Goal: Information Seeking & Learning: Learn about a topic

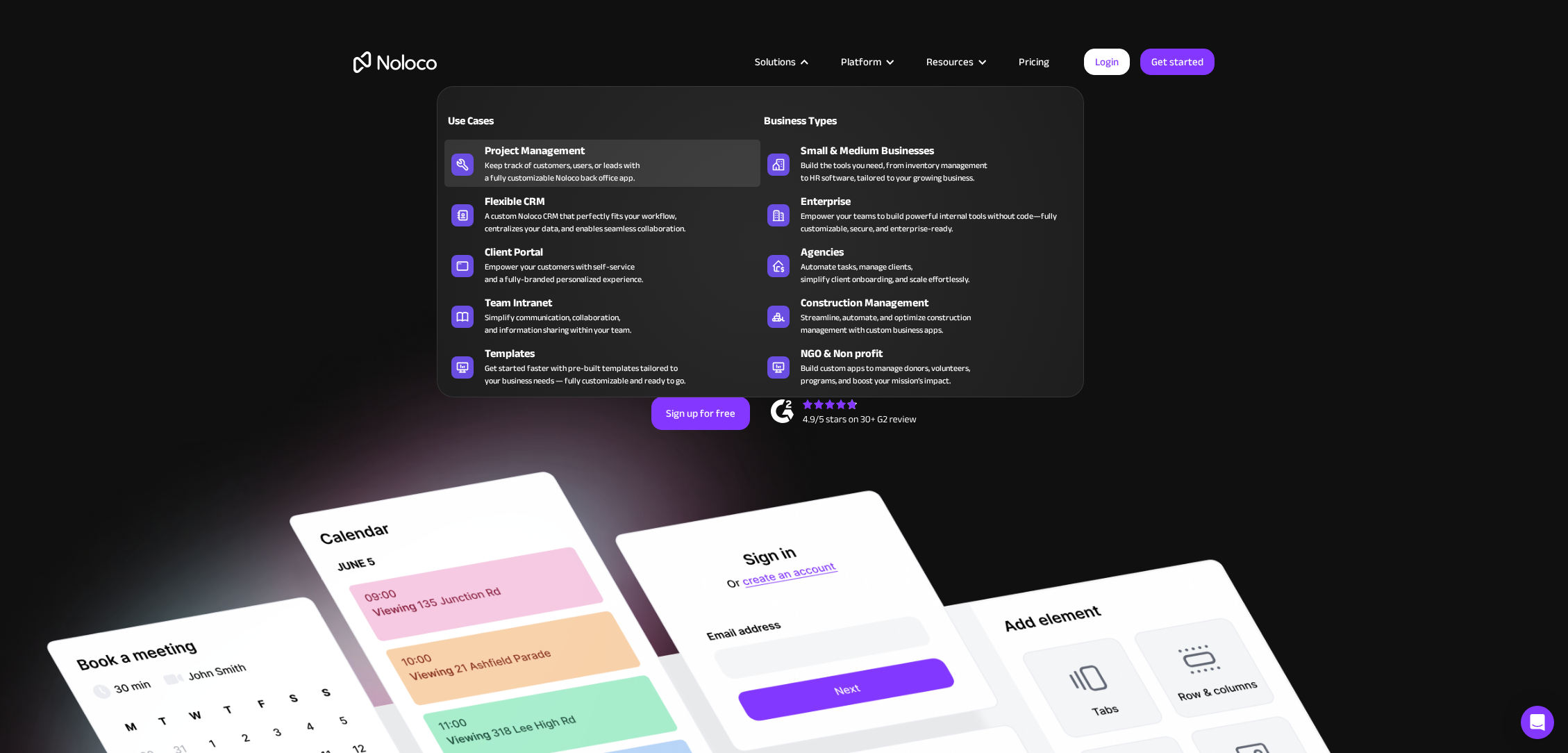
click at [532, 165] on div "Keep track of customers, users, or leads with a fully customizable Noloco back …" at bounding box center [561, 171] width 155 height 25
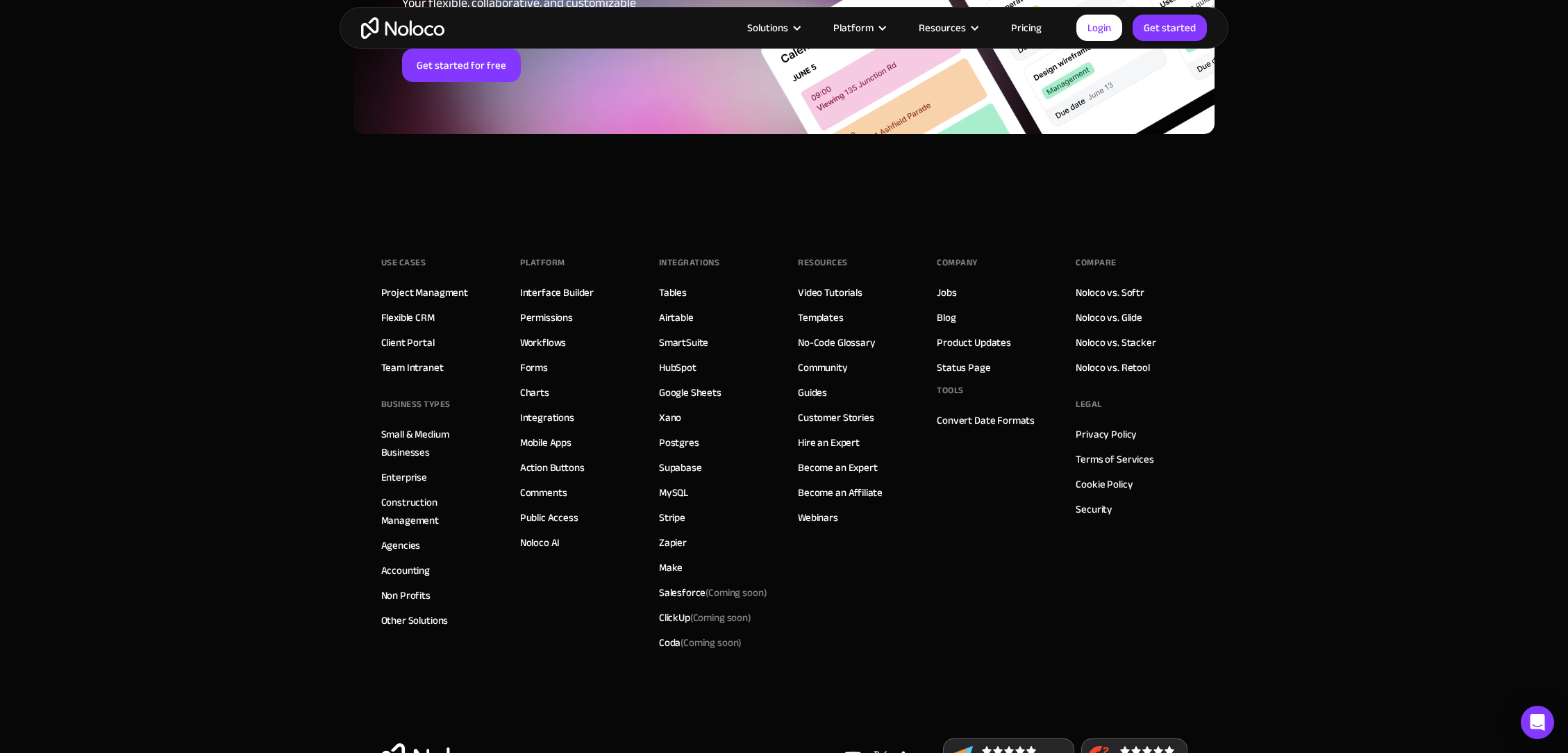
scroll to position [6193, 0]
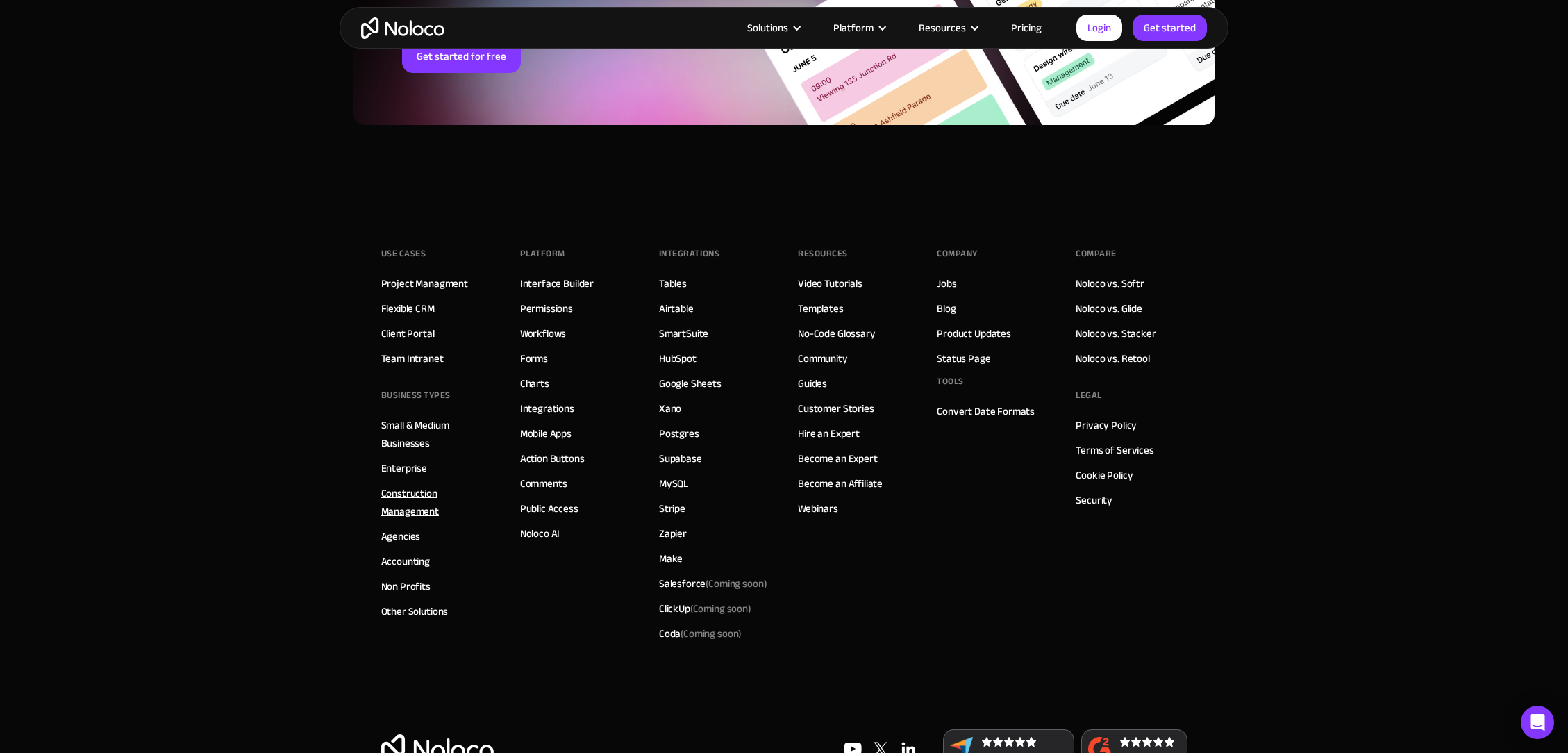
click at [409, 498] on link "Construction Management" at bounding box center [437, 502] width 111 height 36
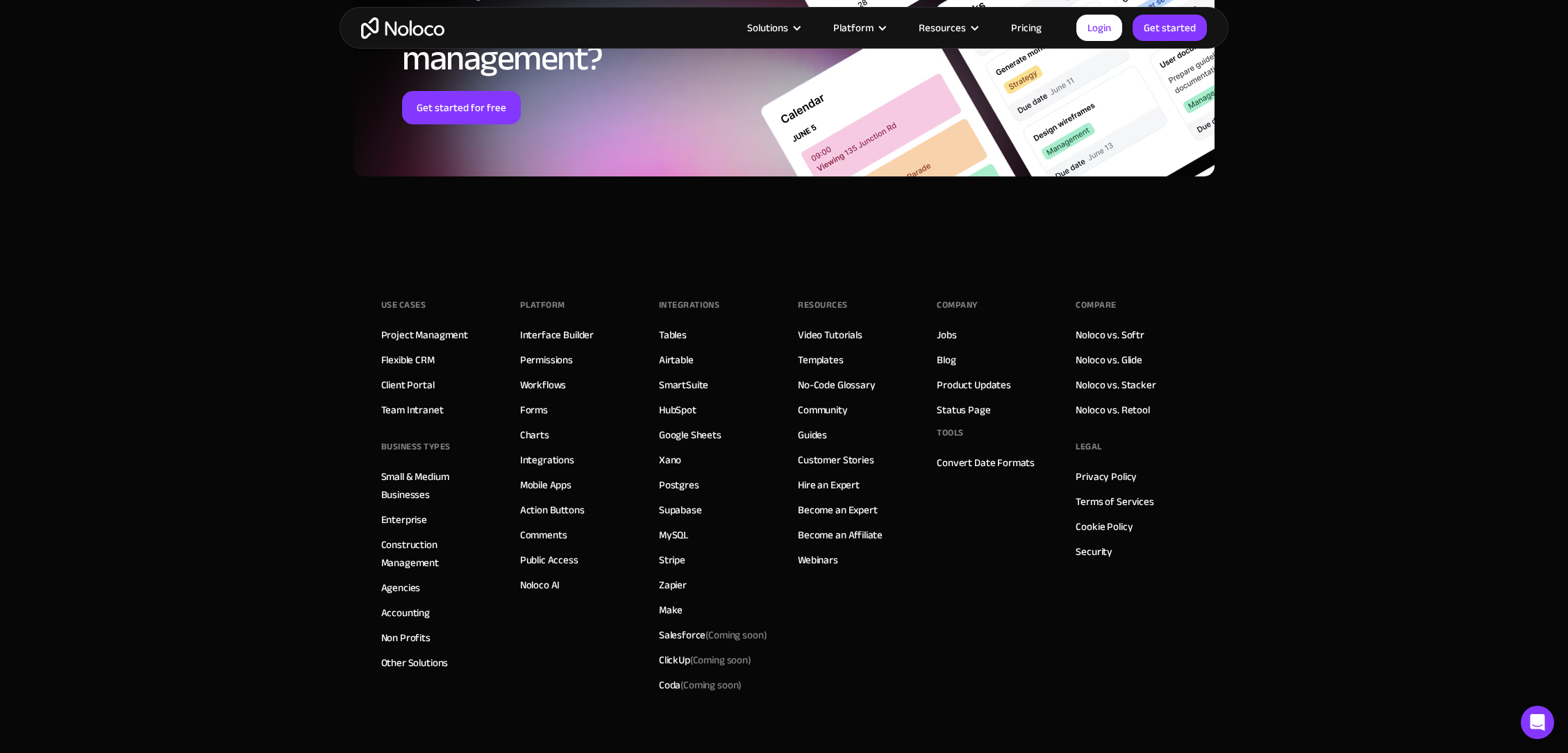
scroll to position [6612, 0]
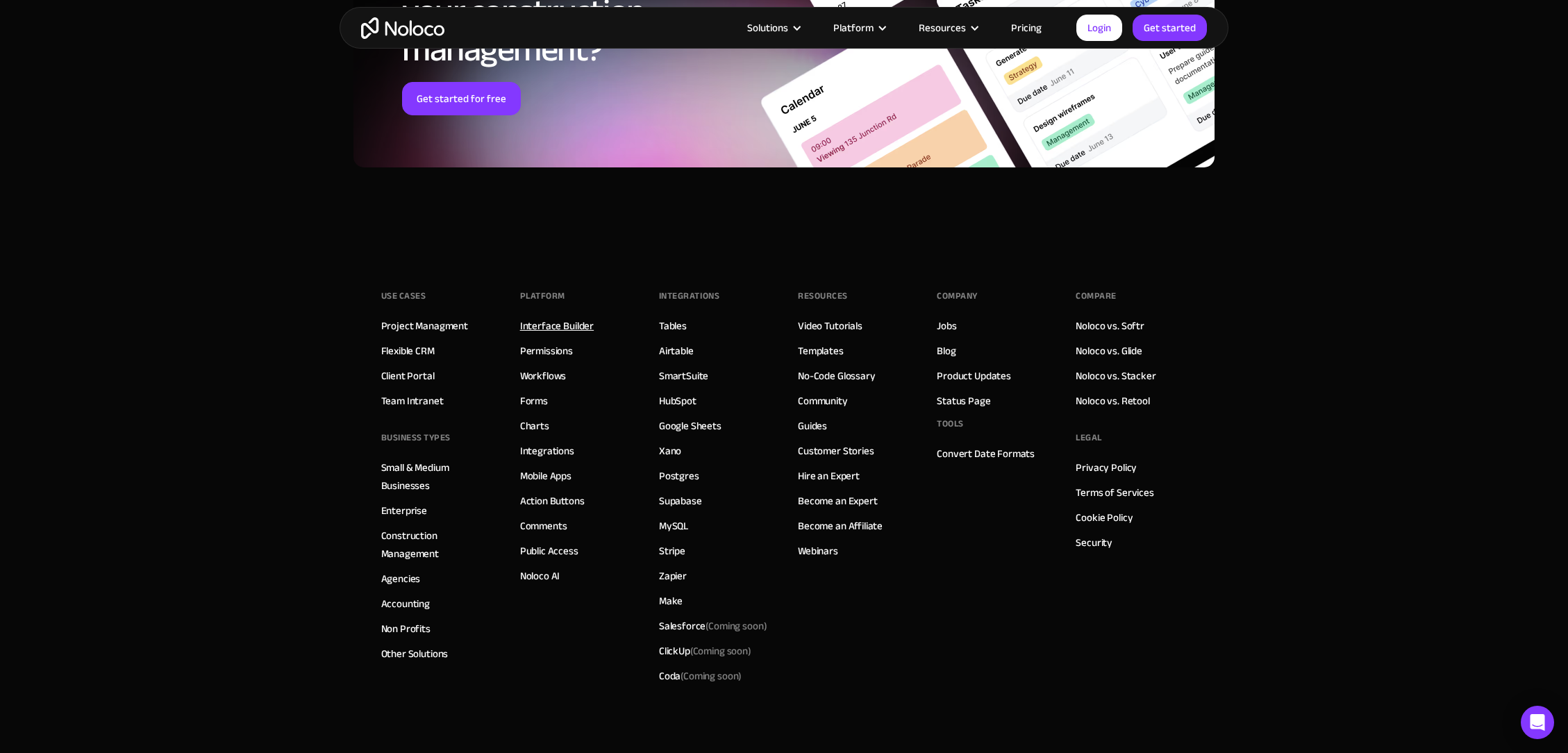
click at [571, 324] on link "Interface Builder" at bounding box center [557, 325] width 73 height 18
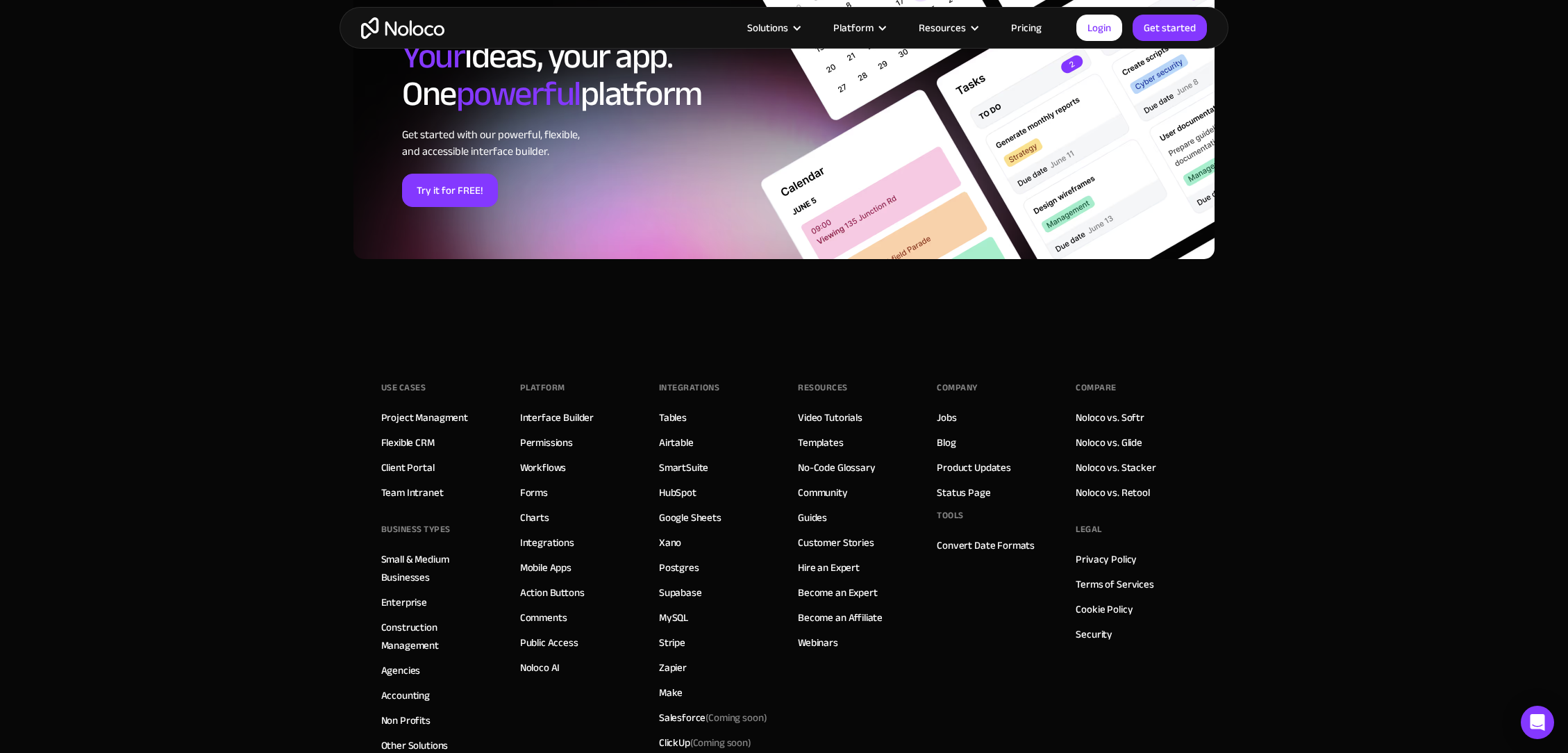
scroll to position [4730, 0]
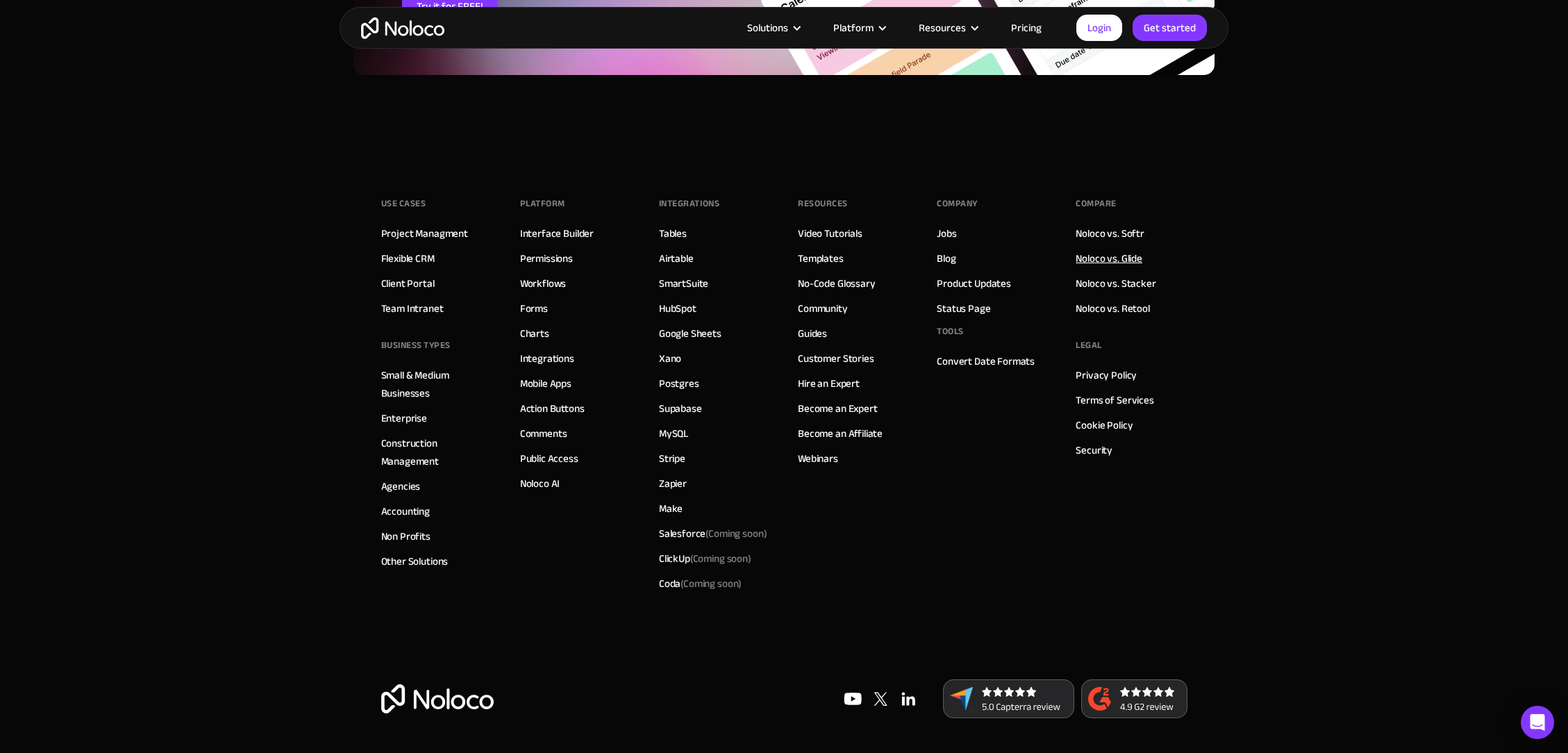
click at [1135, 259] on link "Noloco vs. Glide" at bounding box center [1109, 257] width 67 height 18
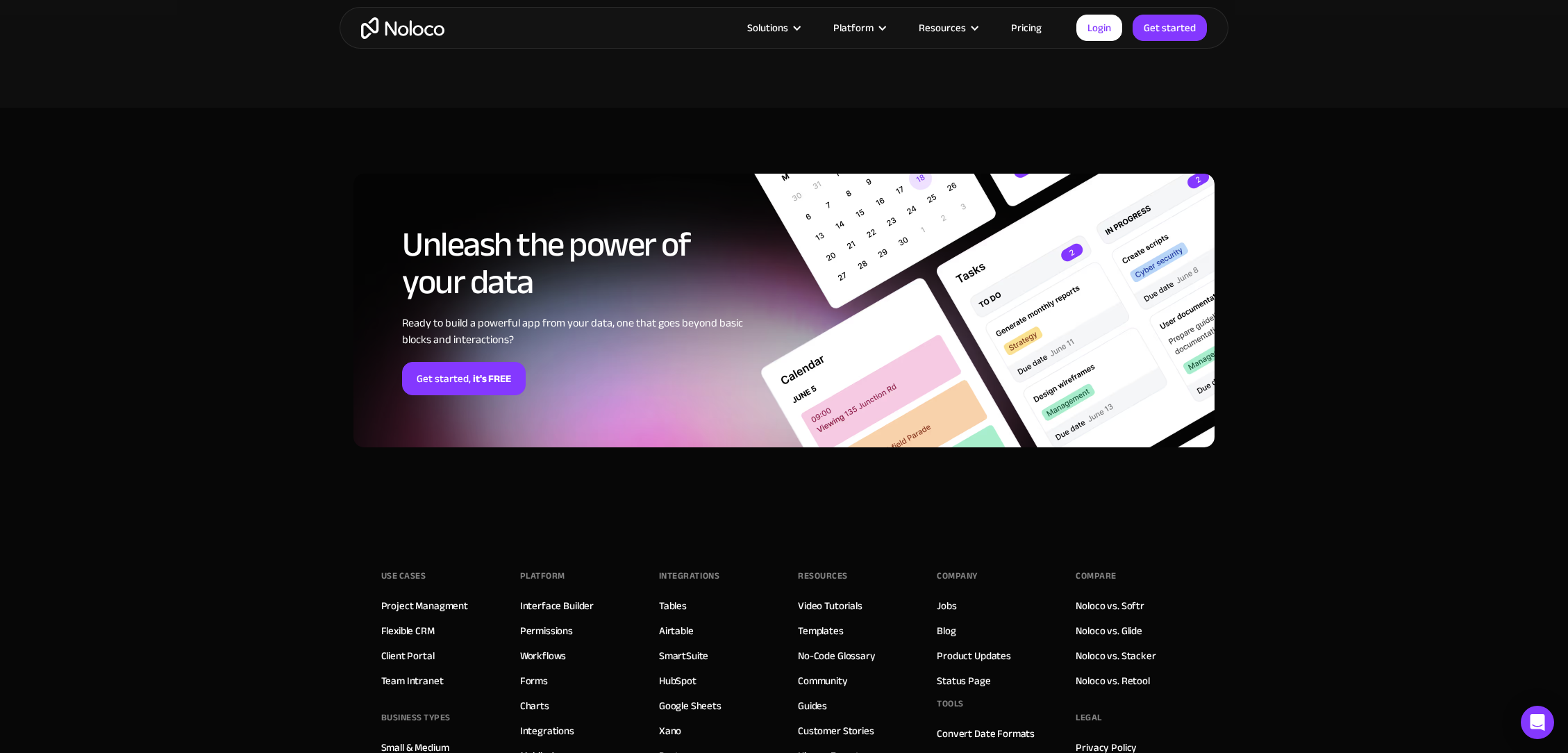
scroll to position [3266, 0]
